Goal: Task Accomplishment & Management: Manage account settings

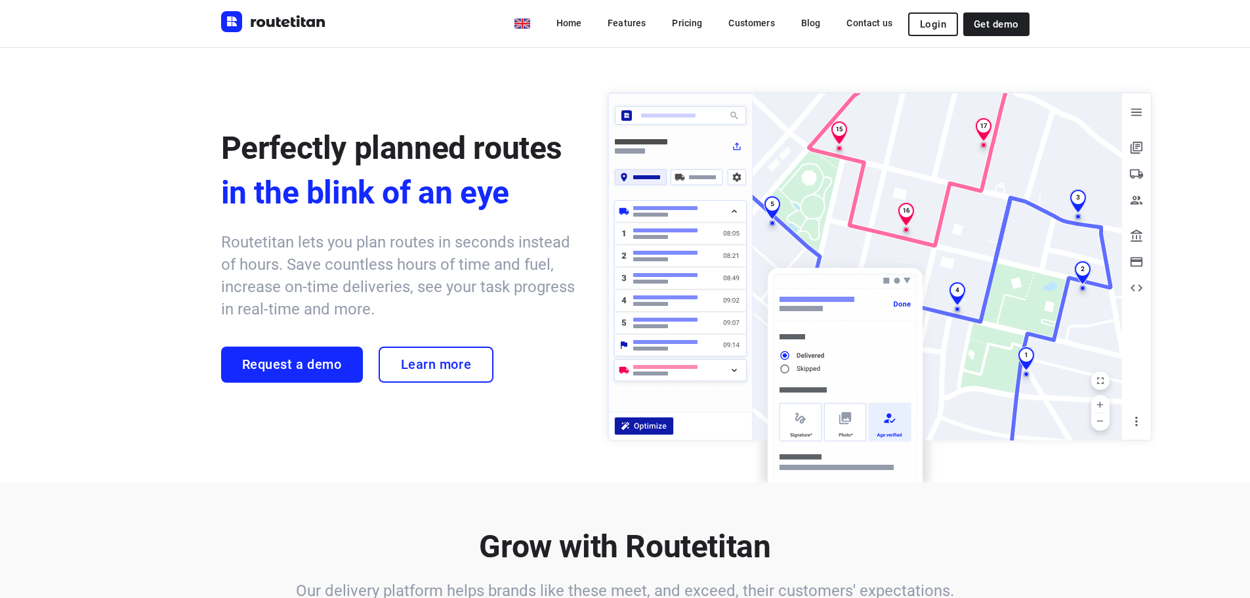
click at [910, 16] on div "Home Features Pricing Customers Blog Contact us Login Get demo" at bounding box center [785, 23] width 489 height 24
click at [932, 28] on span "Login" at bounding box center [933, 24] width 26 height 10
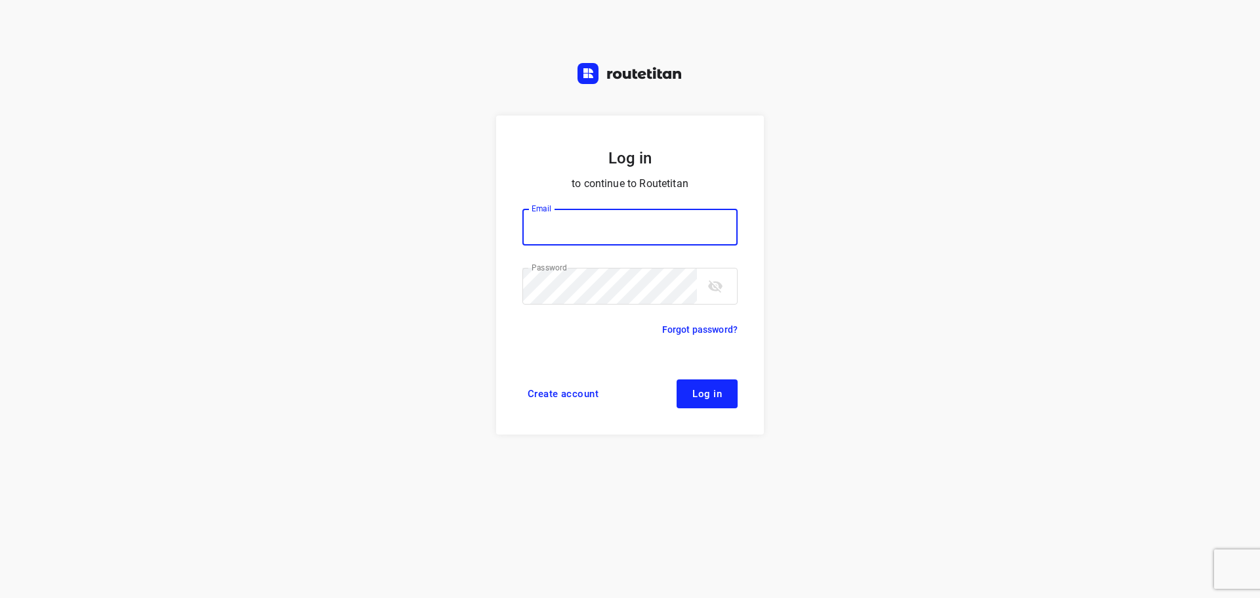
type input "[EMAIL_ADDRESS][DOMAIN_NAME]"
click at [718, 380] on button "Log in" at bounding box center [706, 393] width 61 height 29
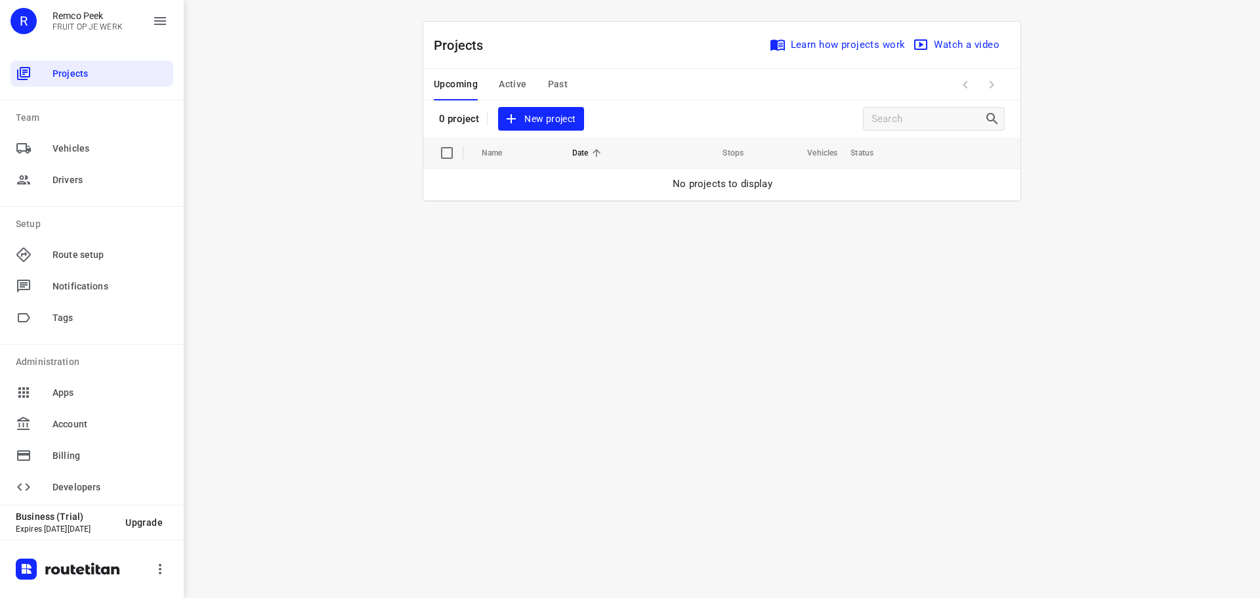
click at [510, 78] on span "Active" at bounding box center [513, 84] width 28 height 16
